Goal: Task Accomplishment & Management: Use online tool/utility

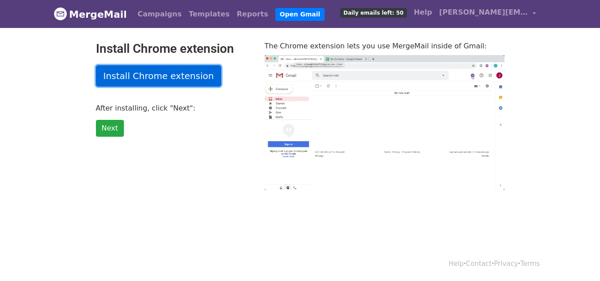
click at [129, 73] on link "Install Chrome extension" at bounding box center [159, 75] width 126 height 21
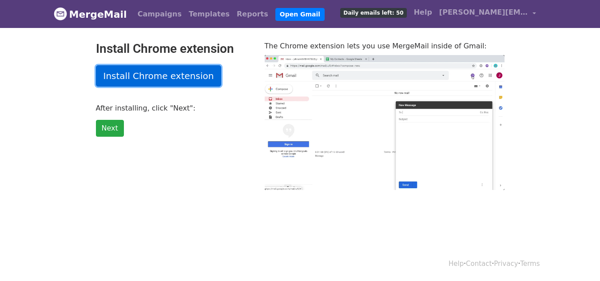
type input "47.5"
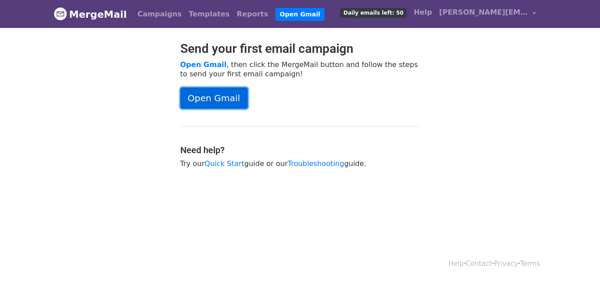
click at [204, 99] on link "Open Gmail" at bounding box center [214, 98] width 68 height 21
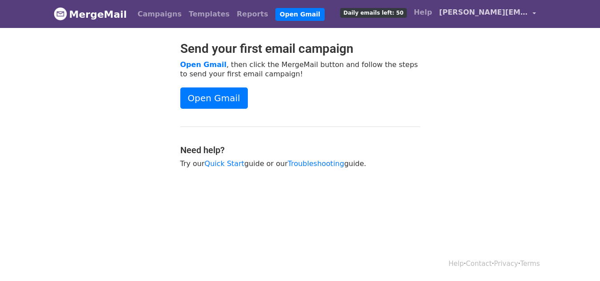
click at [531, 13] on link "[PERSON_NAME][EMAIL_ADDRESS][DOMAIN_NAME]" at bounding box center [488, 14] width 104 height 21
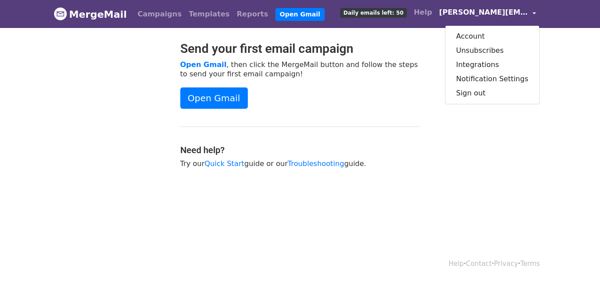
click at [481, 124] on div "Send your first email campaign Open Gmail , then click the MergeMail button and…" at bounding box center [300, 109] width 506 height 136
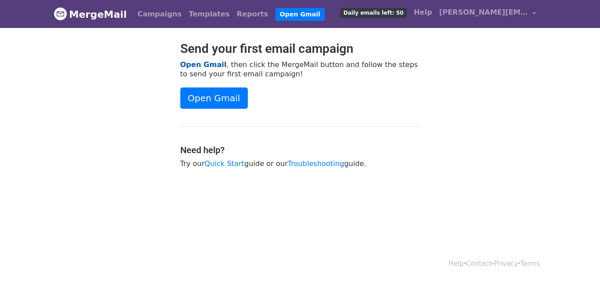
click at [198, 64] on link "Open Gmail" at bounding box center [203, 64] width 46 height 8
click at [531, 12] on link "[PERSON_NAME][EMAIL_ADDRESS][DOMAIN_NAME]" at bounding box center [488, 14] width 104 height 21
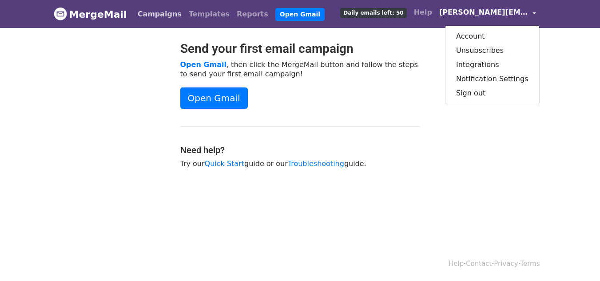
click at [149, 15] on link "Campaigns" at bounding box center [159, 14] width 51 height 18
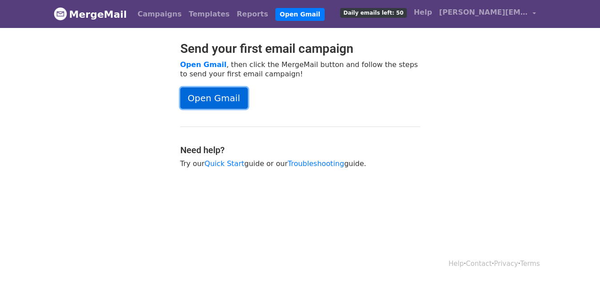
click at [211, 103] on link "Open Gmail" at bounding box center [214, 98] width 68 height 21
click at [191, 98] on link "Open Gmail" at bounding box center [214, 98] width 68 height 21
